Goal: Register for event/course

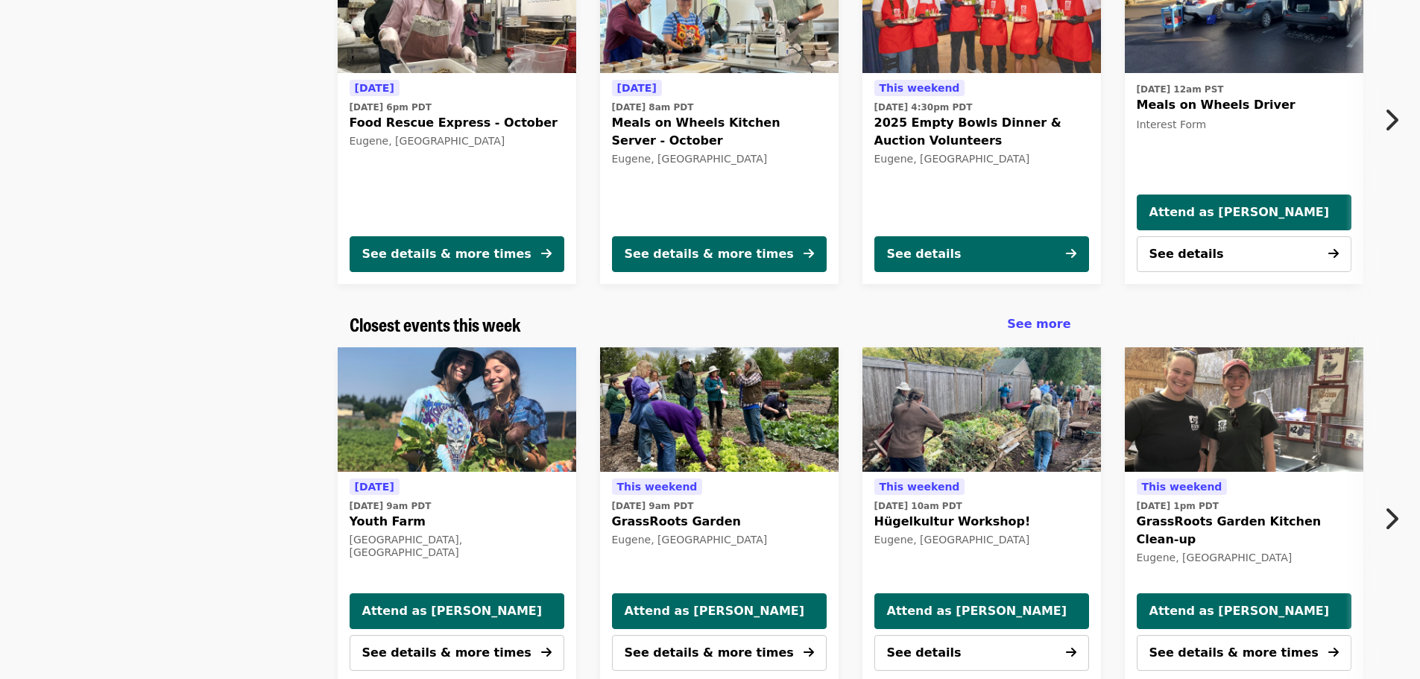
scroll to position [224, 0]
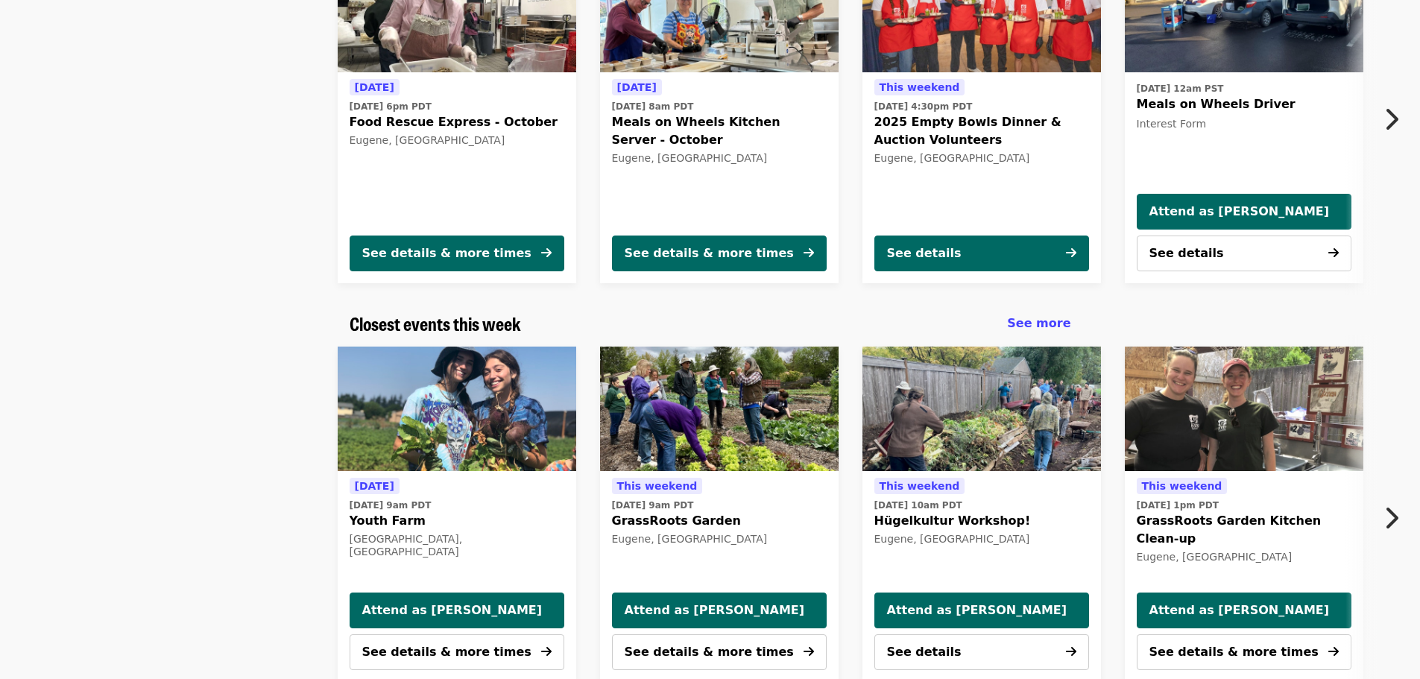
click at [1400, 117] on button "Next item" at bounding box center [1395, 119] width 49 height 42
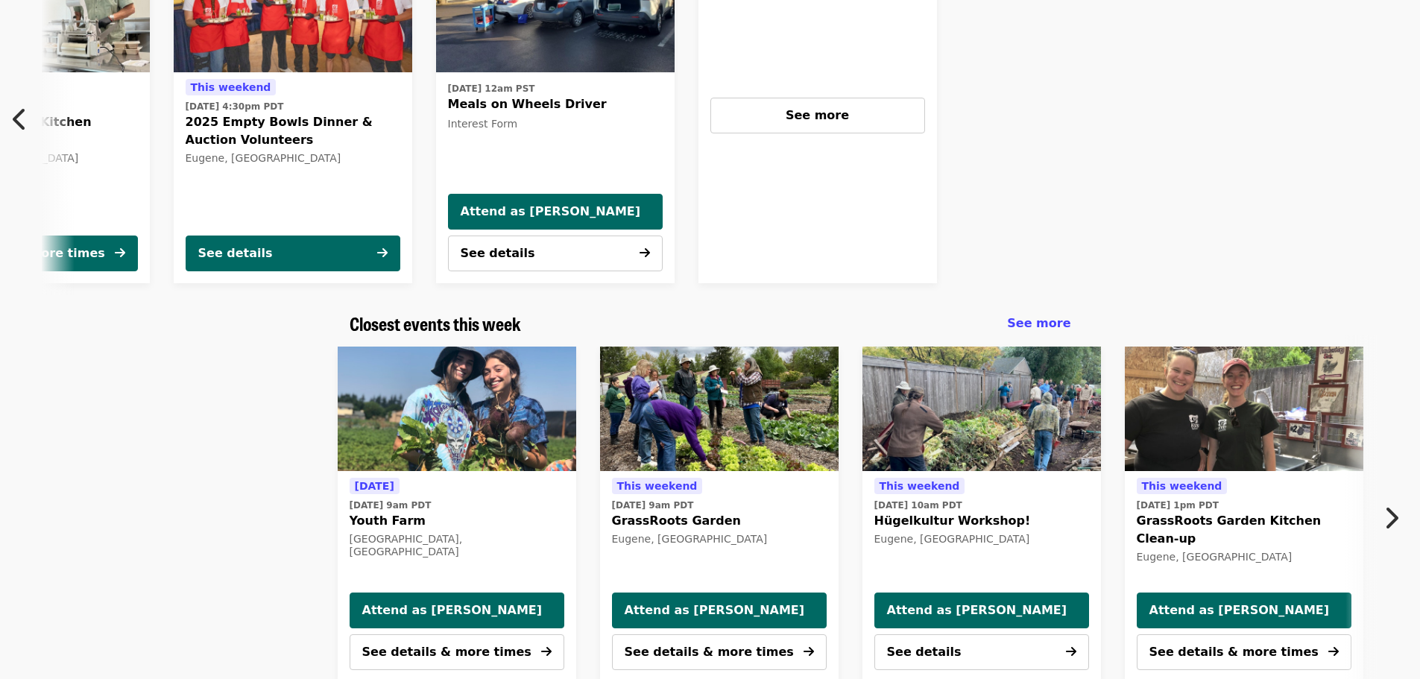
scroll to position [0, 698]
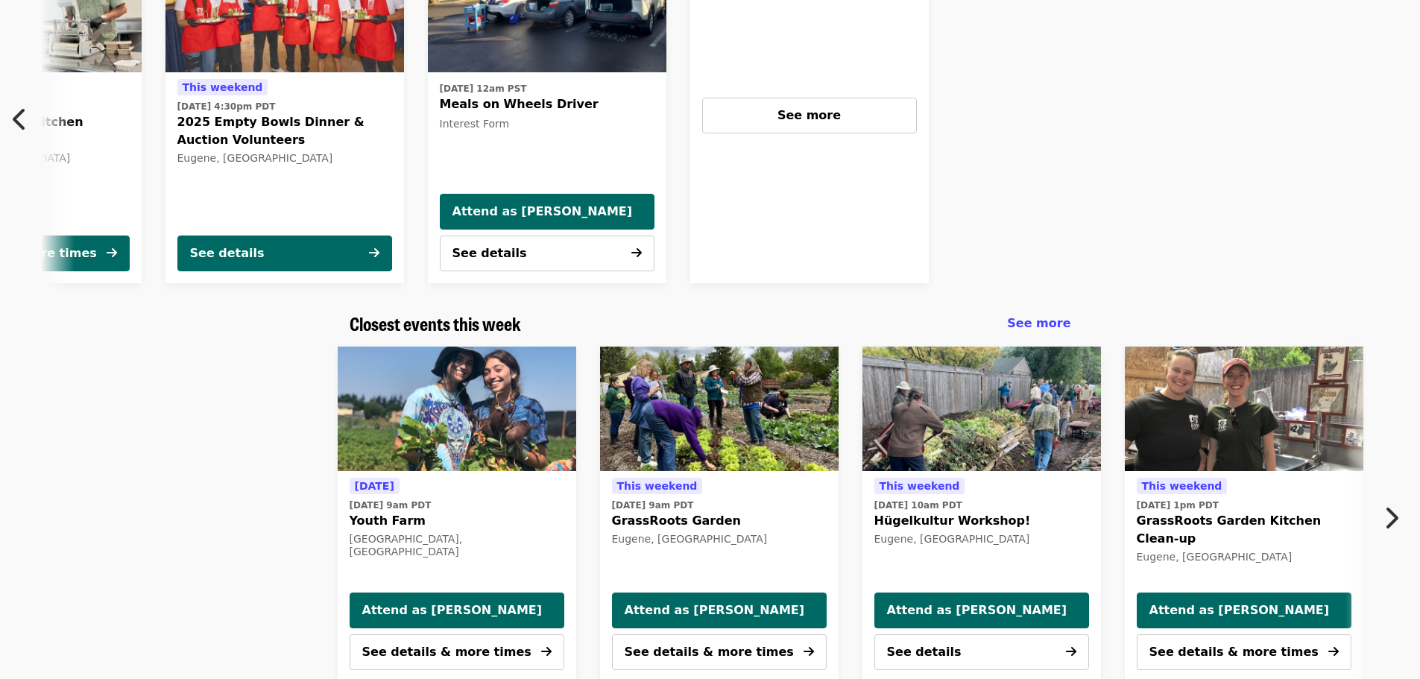
click at [836, 134] on div "See more" at bounding box center [809, 116] width 239 height 336
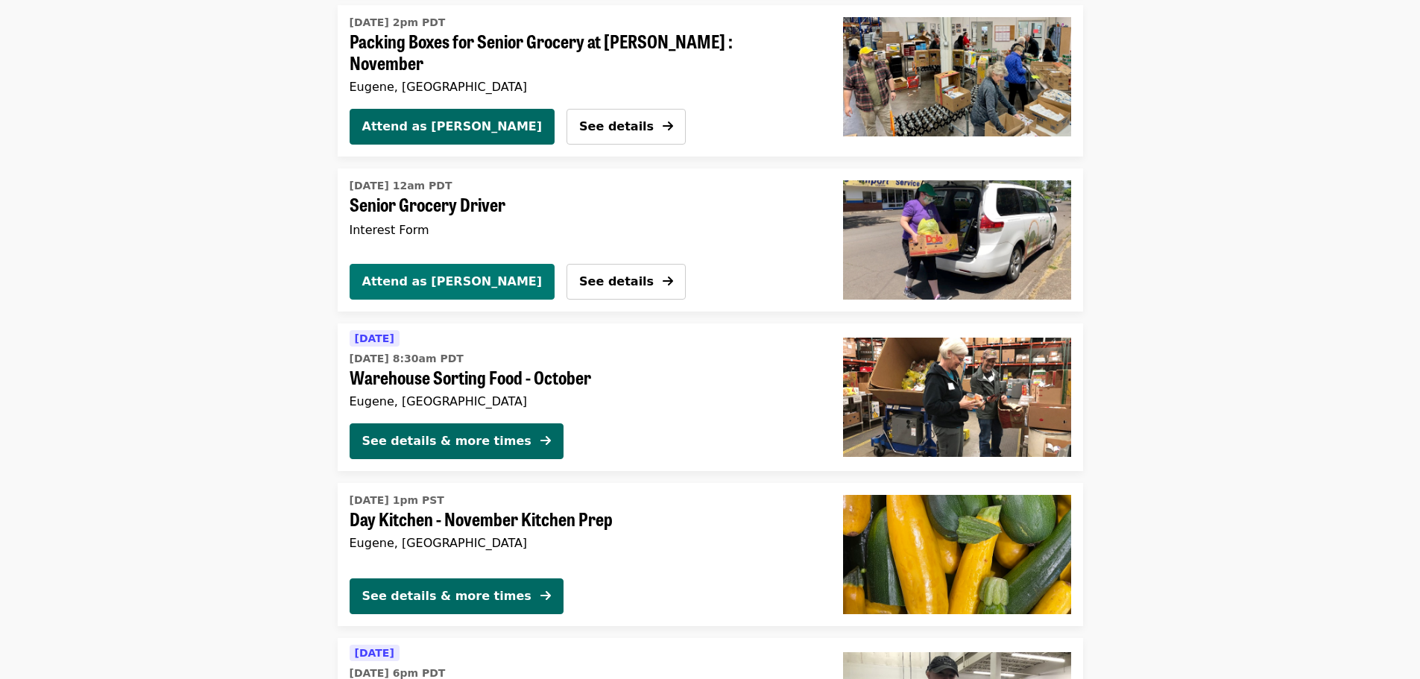
scroll to position [2982, 0]
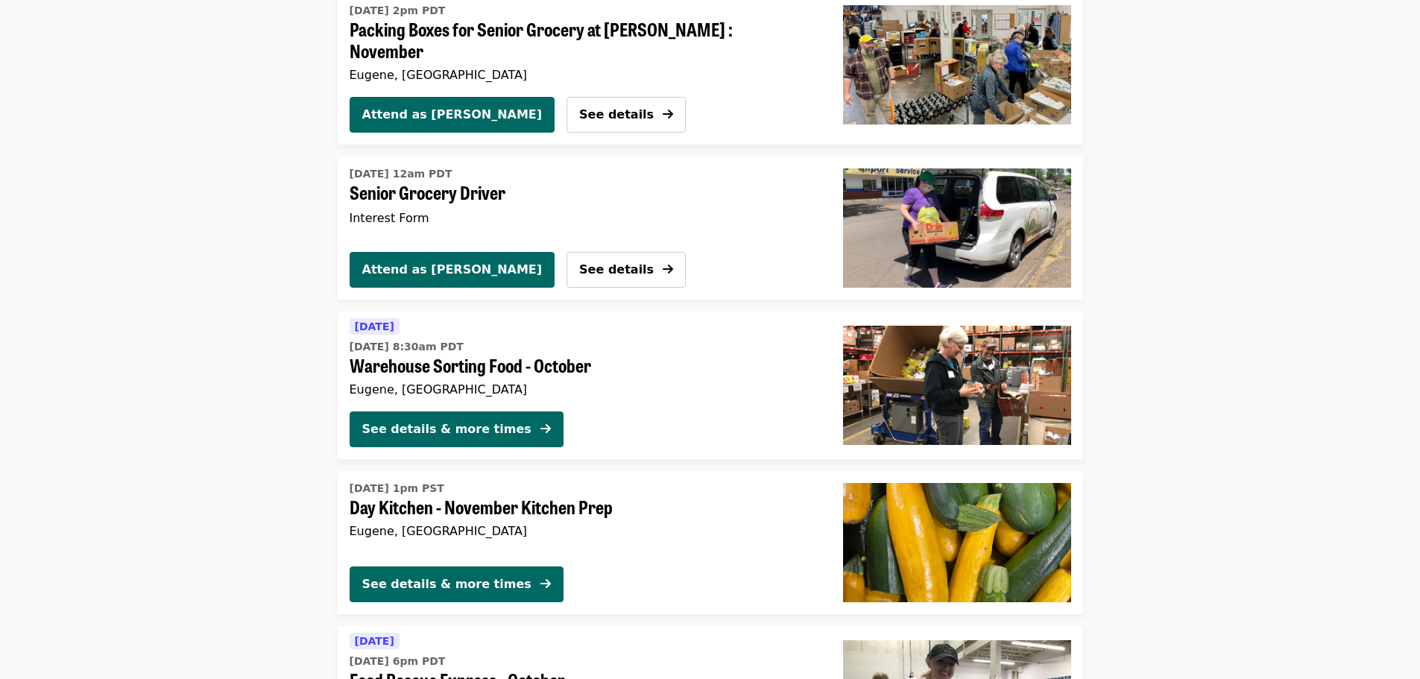
click at [424, 355] on span "Warehouse Sorting Food - October" at bounding box center [585, 366] width 470 height 22
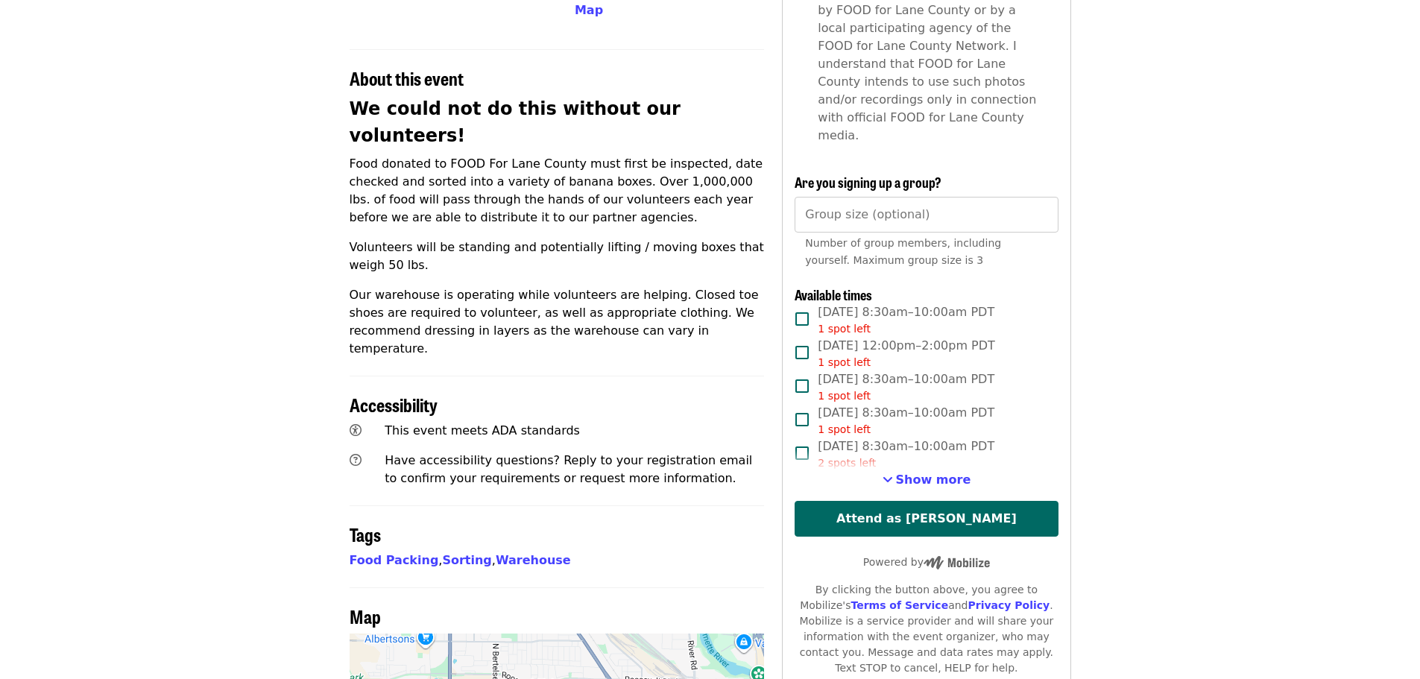
scroll to position [522, 0]
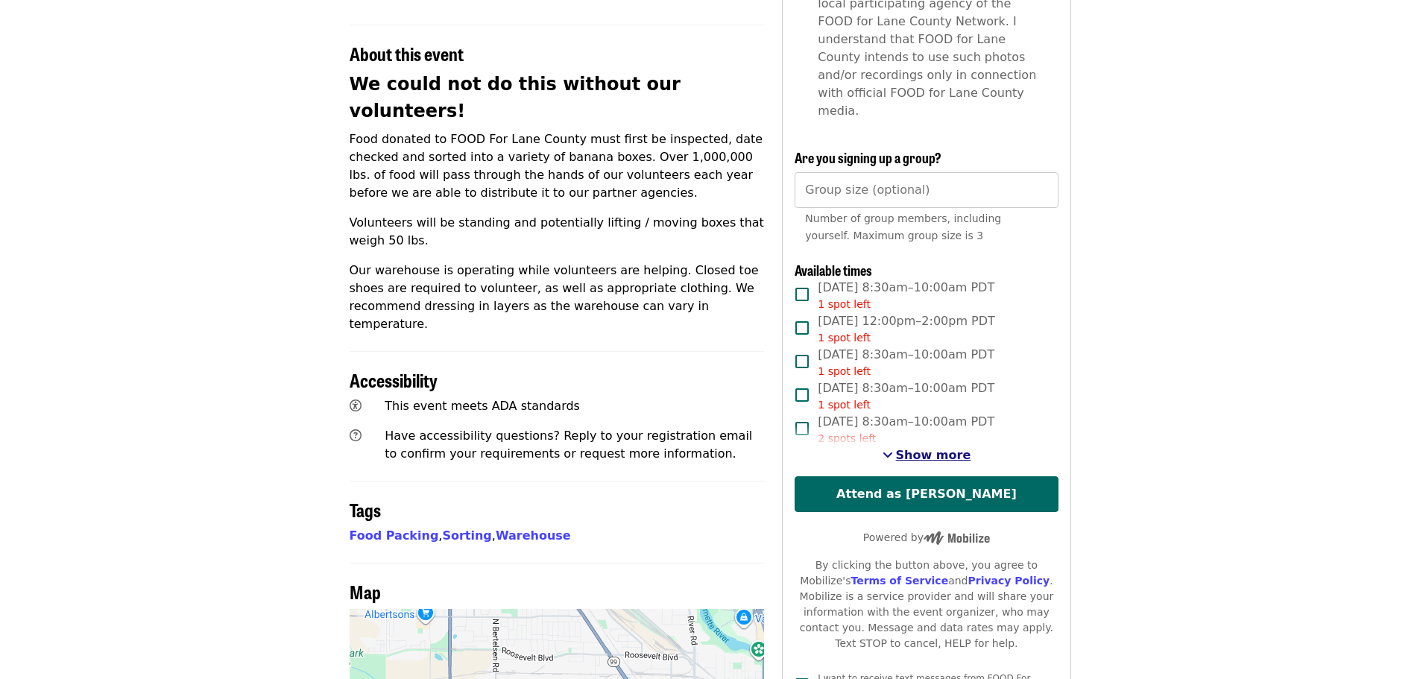
click at [913, 448] on span "Show more" at bounding box center [933, 455] width 75 height 14
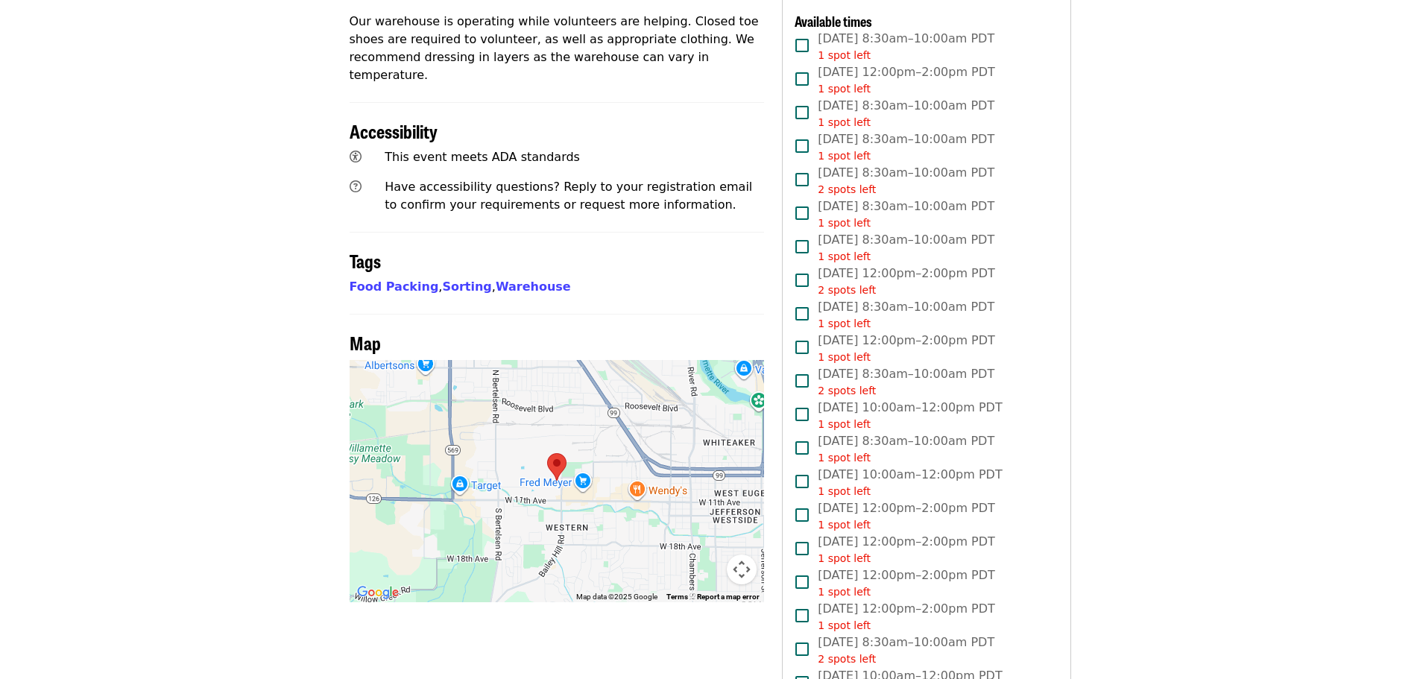
scroll to position [746, 0]
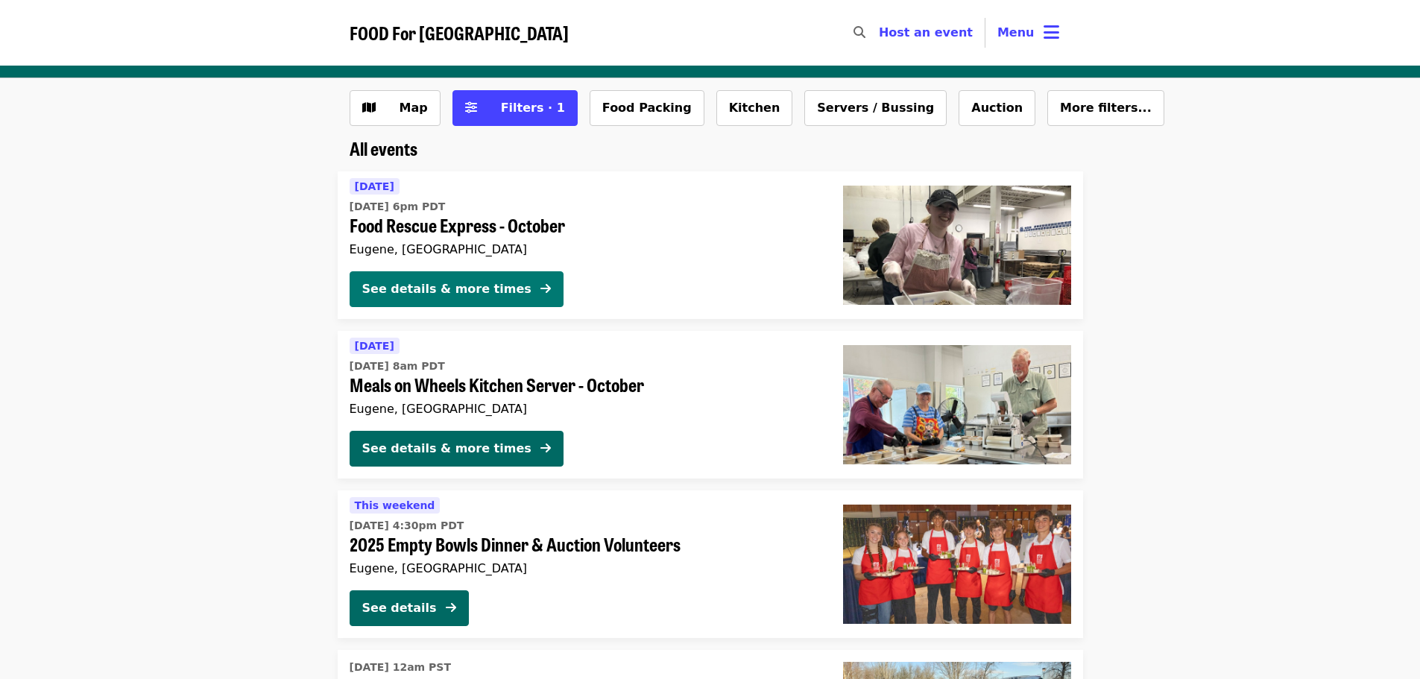
click at [437, 280] on div "See details & more times" at bounding box center [446, 289] width 169 height 18
click at [633, 110] on button "Food Packing" at bounding box center [647, 108] width 115 height 36
click at [1060, 105] on span "More filters..." at bounding box center [1106, 108] width 92 height 14
